Goal: Information Seeking & Learning: Learn about a topic

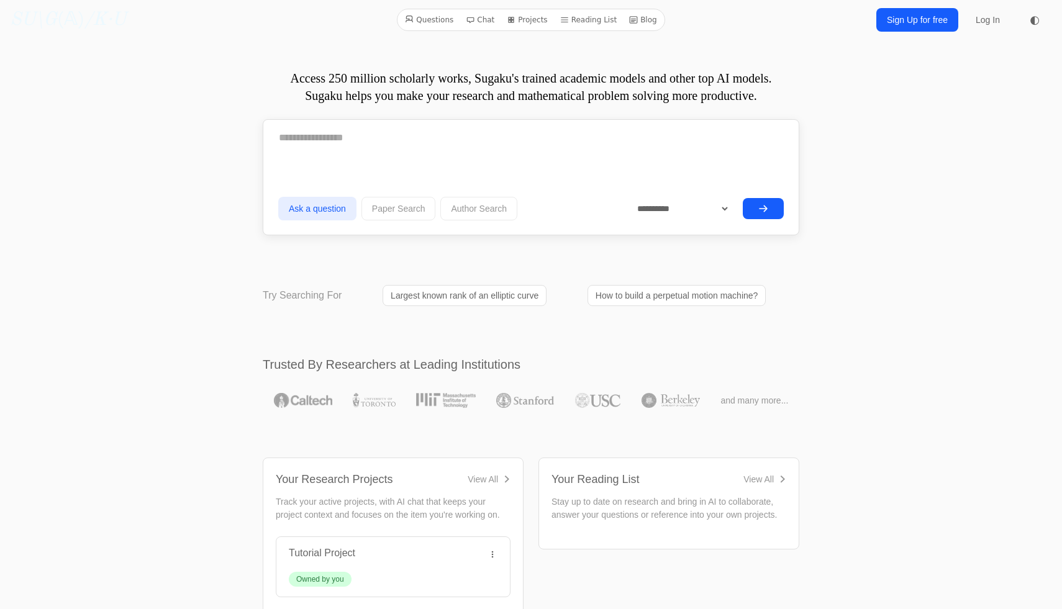
click at [645, 20] on link "Blog" at bounding box center [643, 20] width 38 height 16
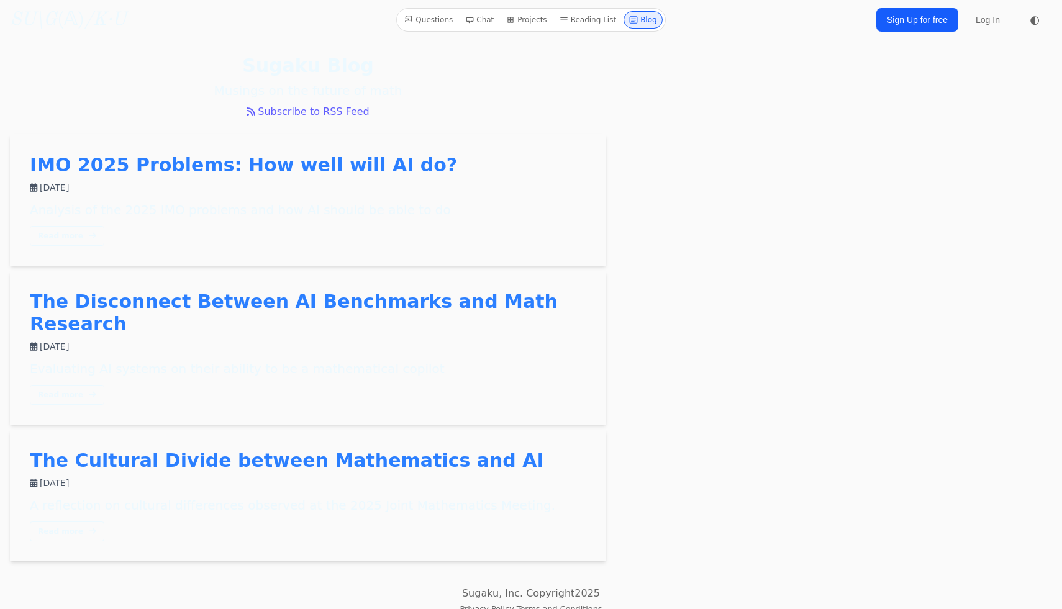
click at [119, 19] on icon "/K·U" at bounding box center [105, 20] width 42 height 19
